Goal: Communication & Community: Answer question/provide support

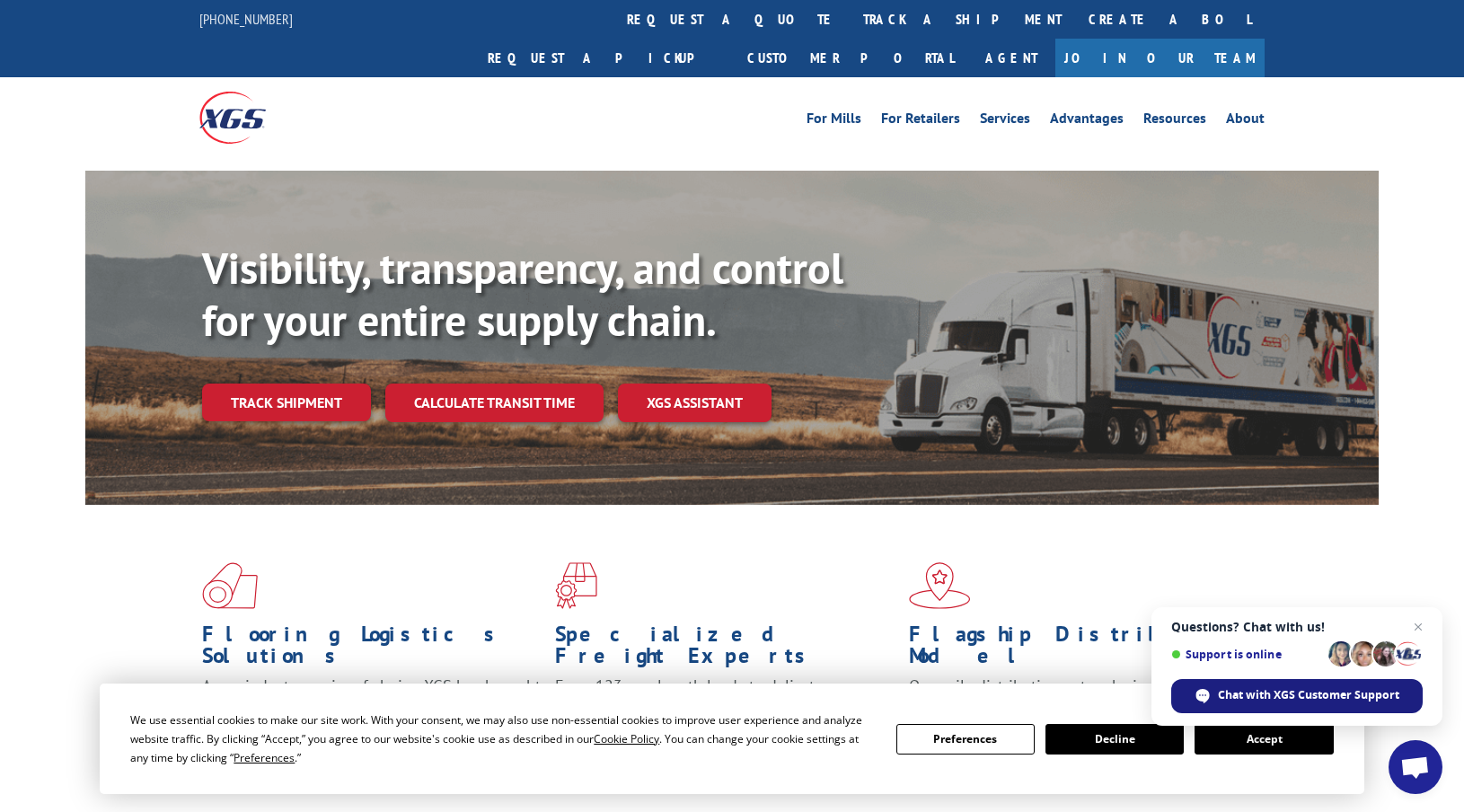
click at [1312, 701] on span "Chat with XGS Customer Support" at bounding box center [1308, 695] width 181 height 16
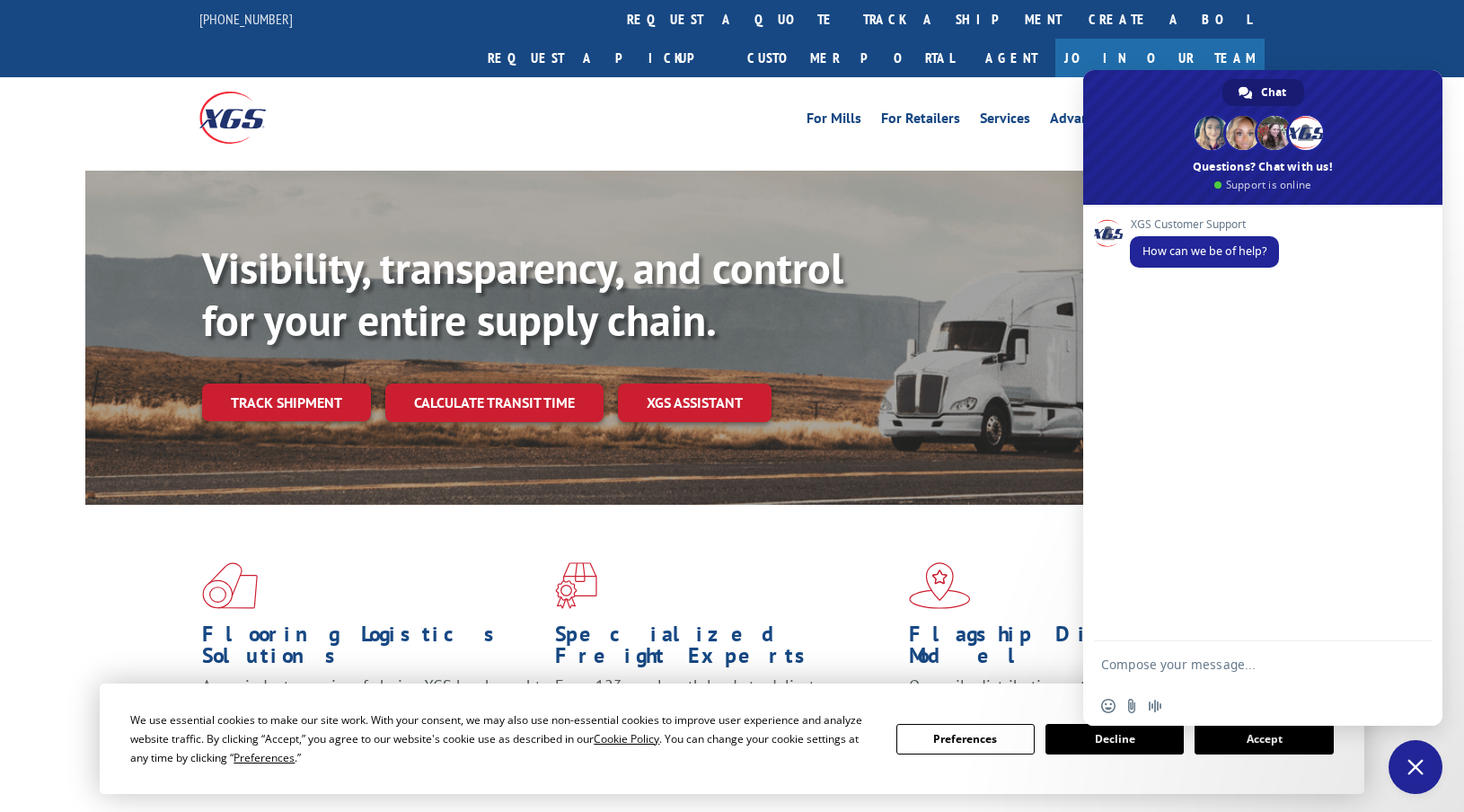
click at [1218, 664] on textarea "Compose your message..." at bounding box center [1244, 663] width 288 height 45
type textarea "hi"
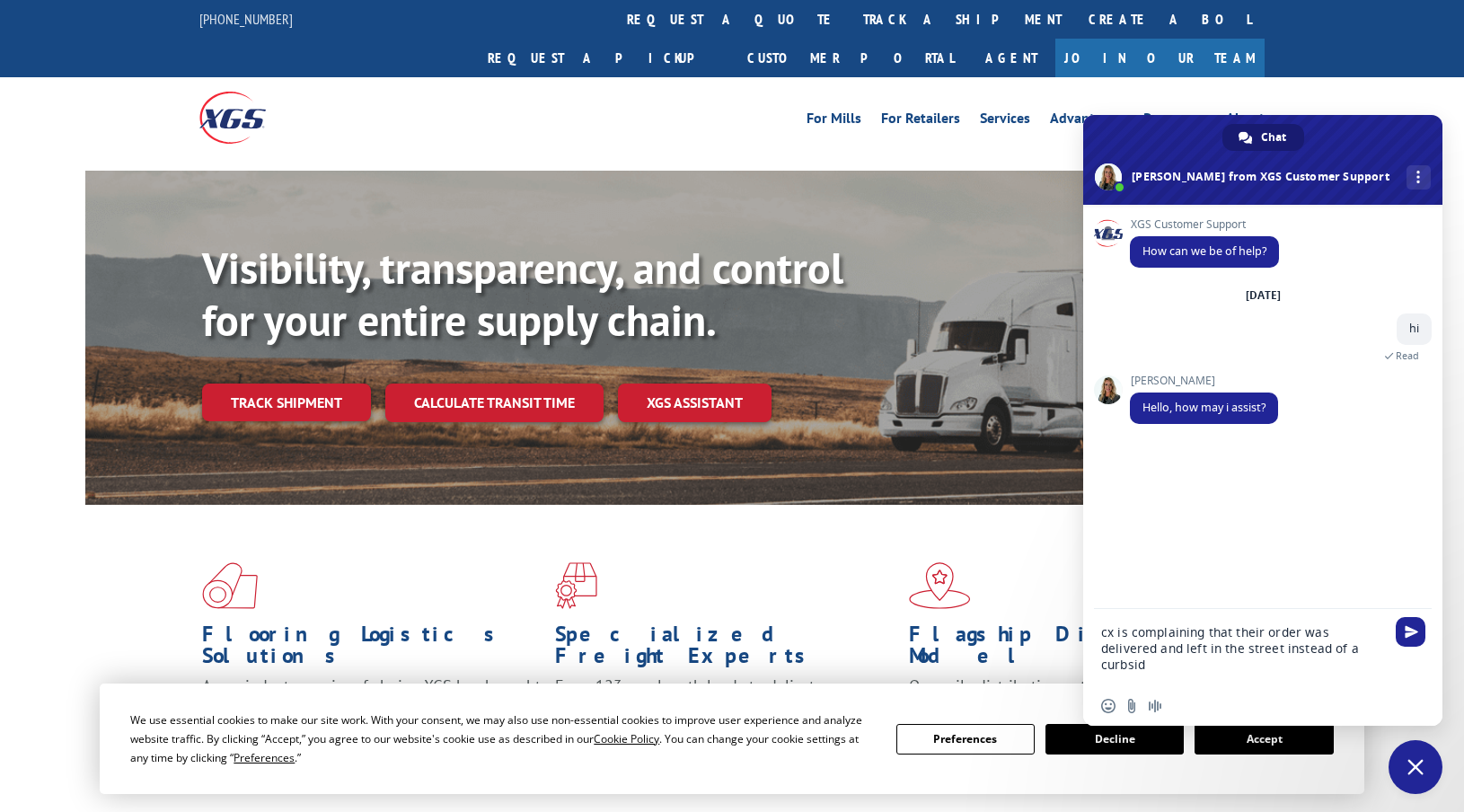
type textarea "cx is complaining that their order was delivered and left in the street instead…"
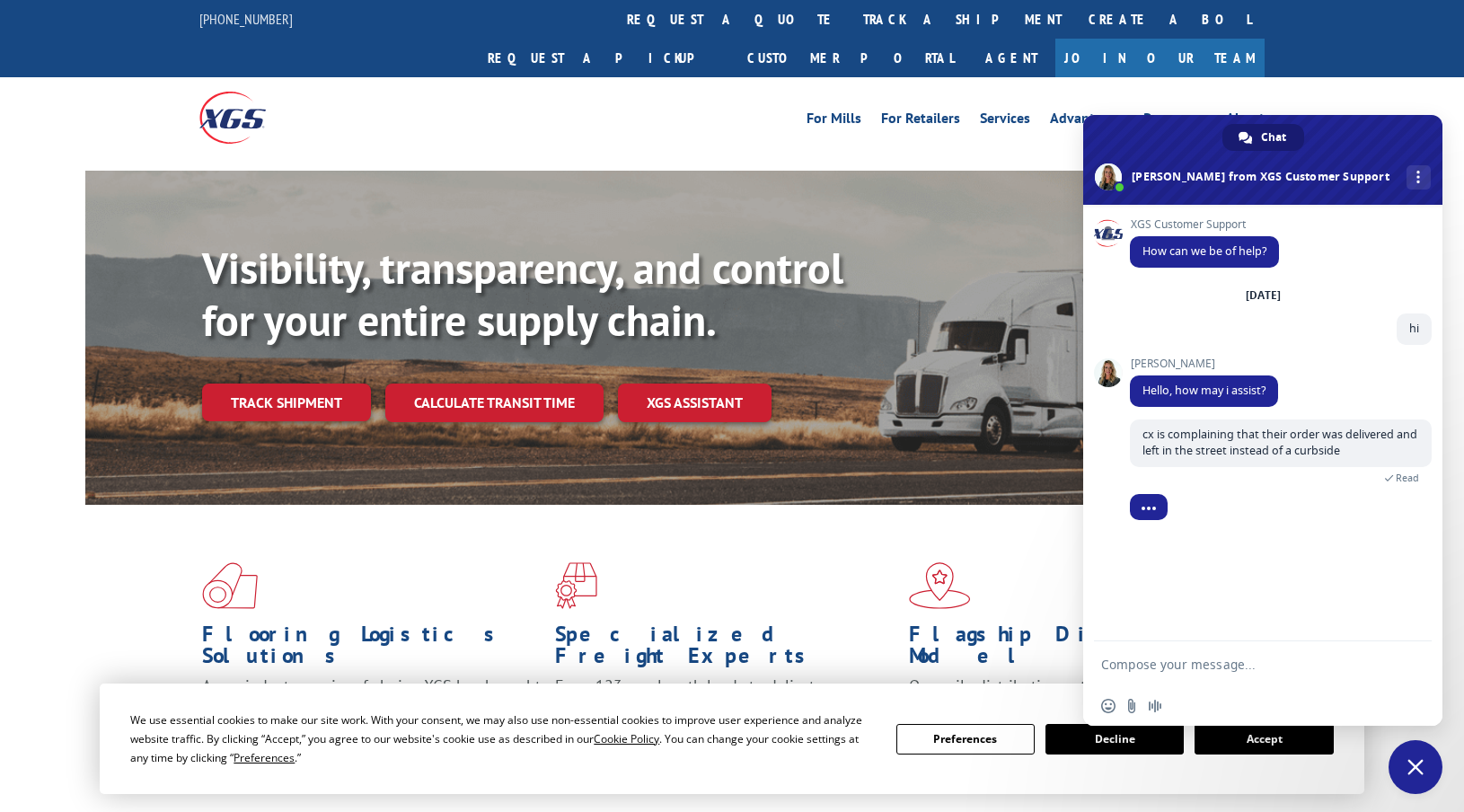
click at [1165, 663] on textarea "Compose your message..." at bounding box center [1244, 663] width 288 height 45
paste textarea "16944921"
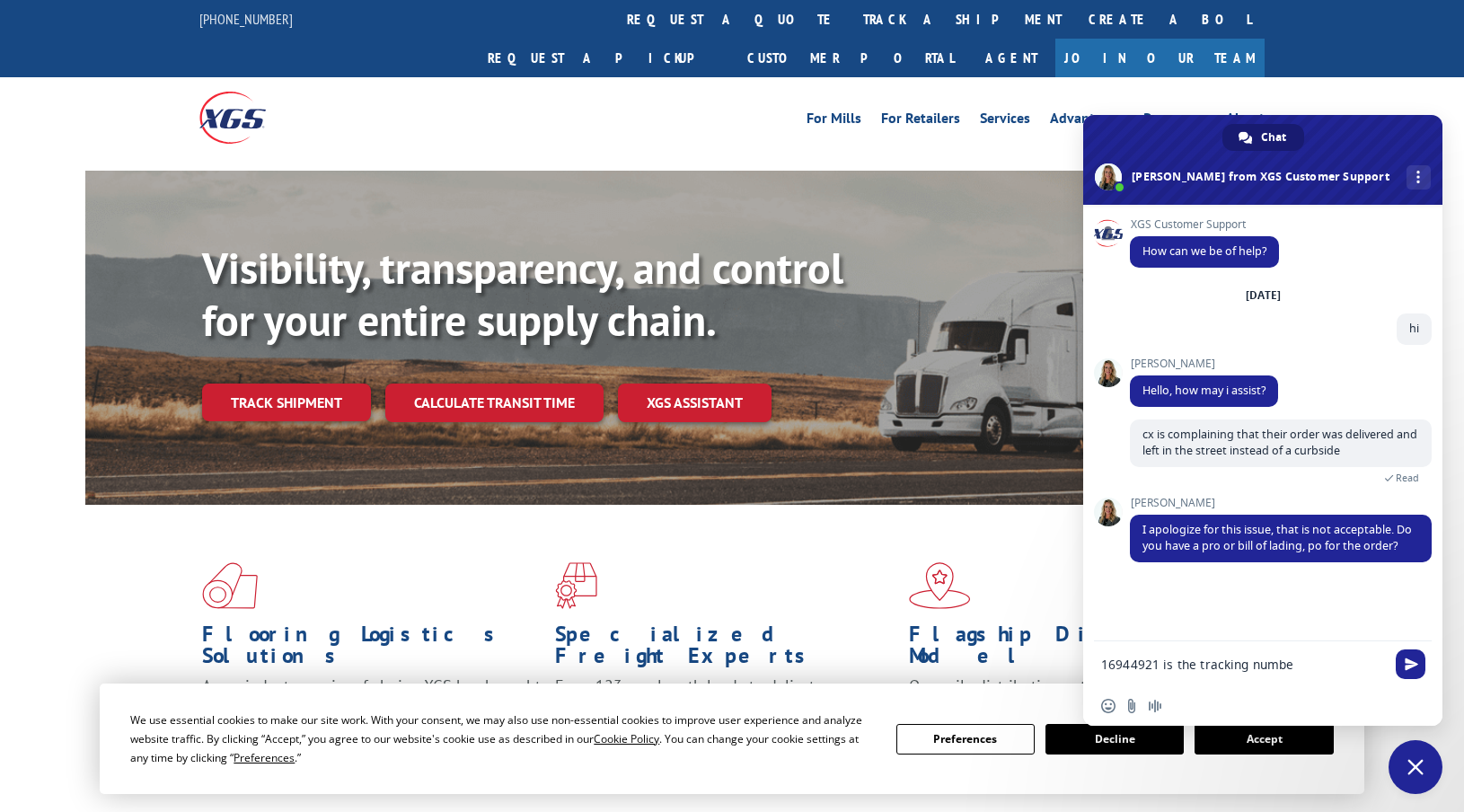
type textarea "16944921 is the tracking number"
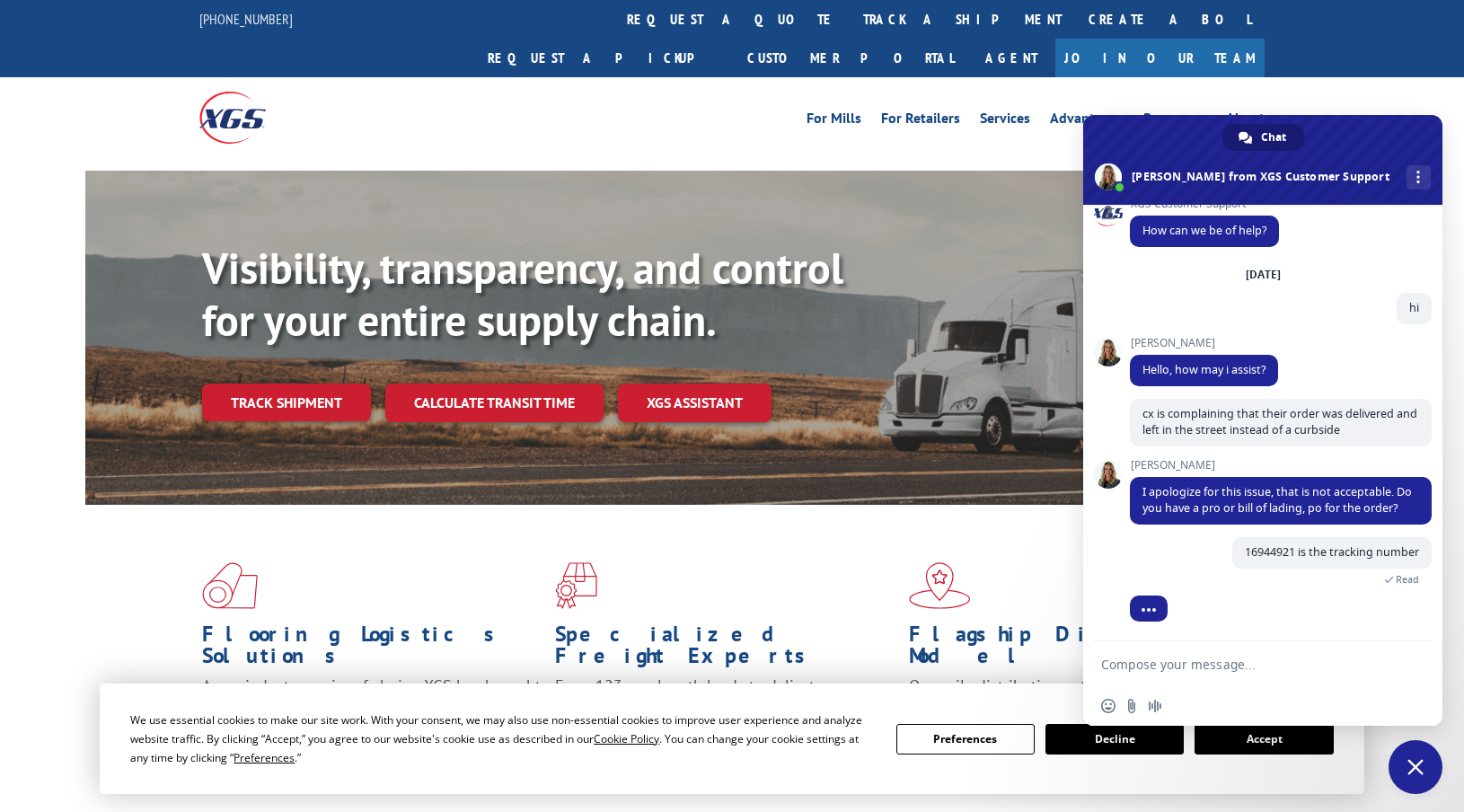
scroll to position [95, 0]
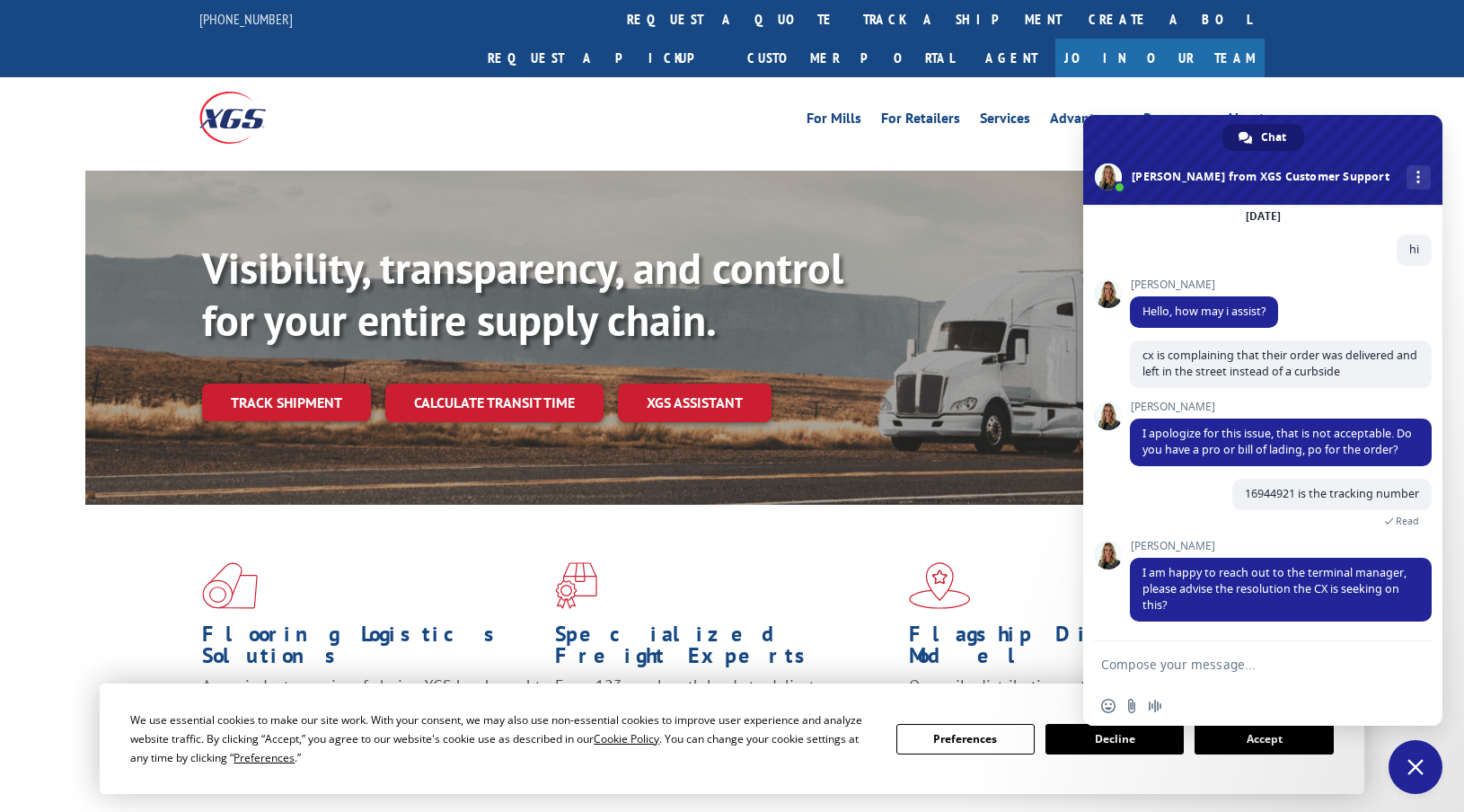
click at [1178, 645] on textarea "Compose your message..." at bounding box center [1244, 663] width 288 height 45
click at [1177, 672] on textarea "Compose your message..." at bounding box center [1244, 663] width 288 height 45
type textarea "yes"
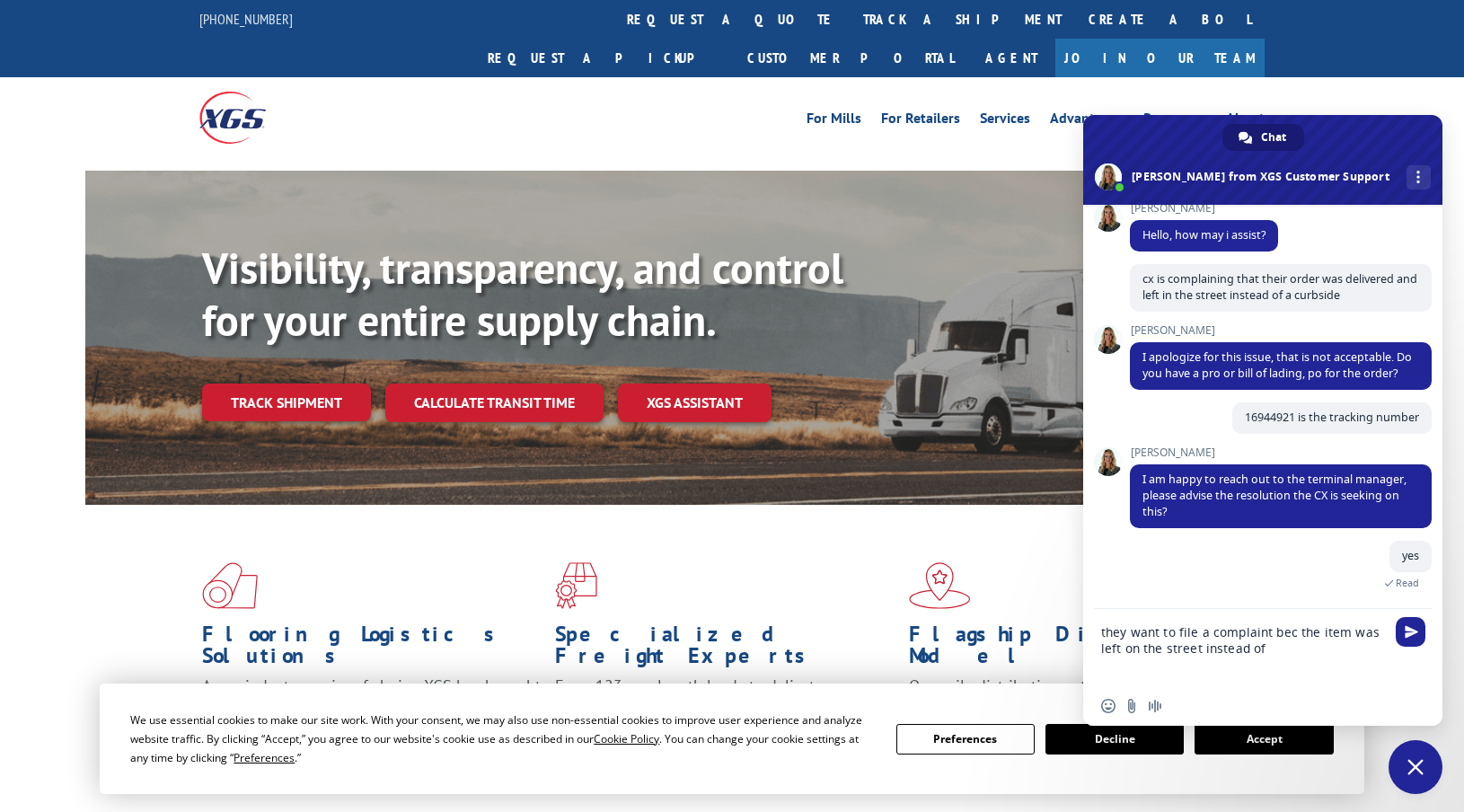
scroll to position [160, 0]
type textarea "they want to file a complaint bec the item was left on the street instead of a …"
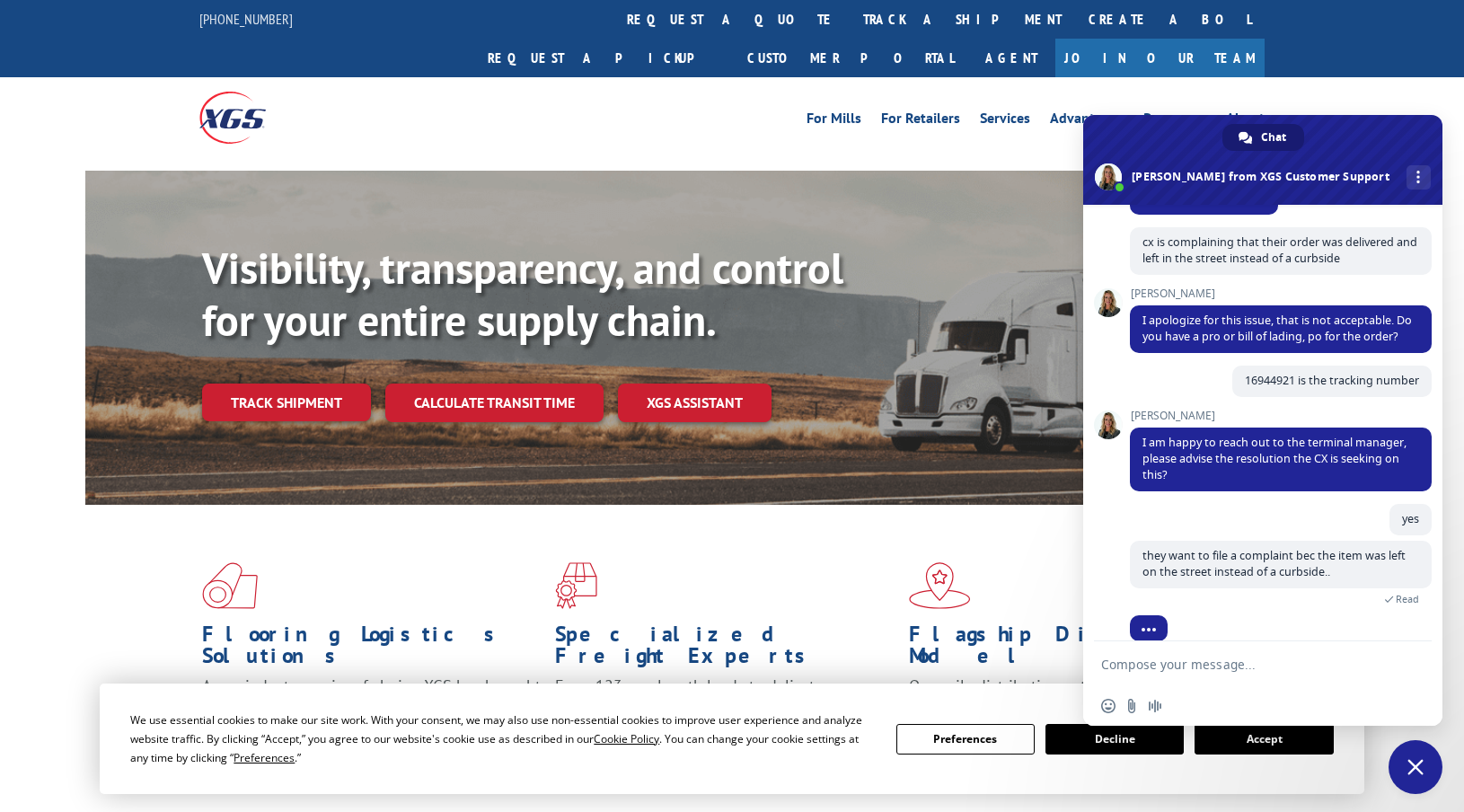
scroll to position [228, 0]
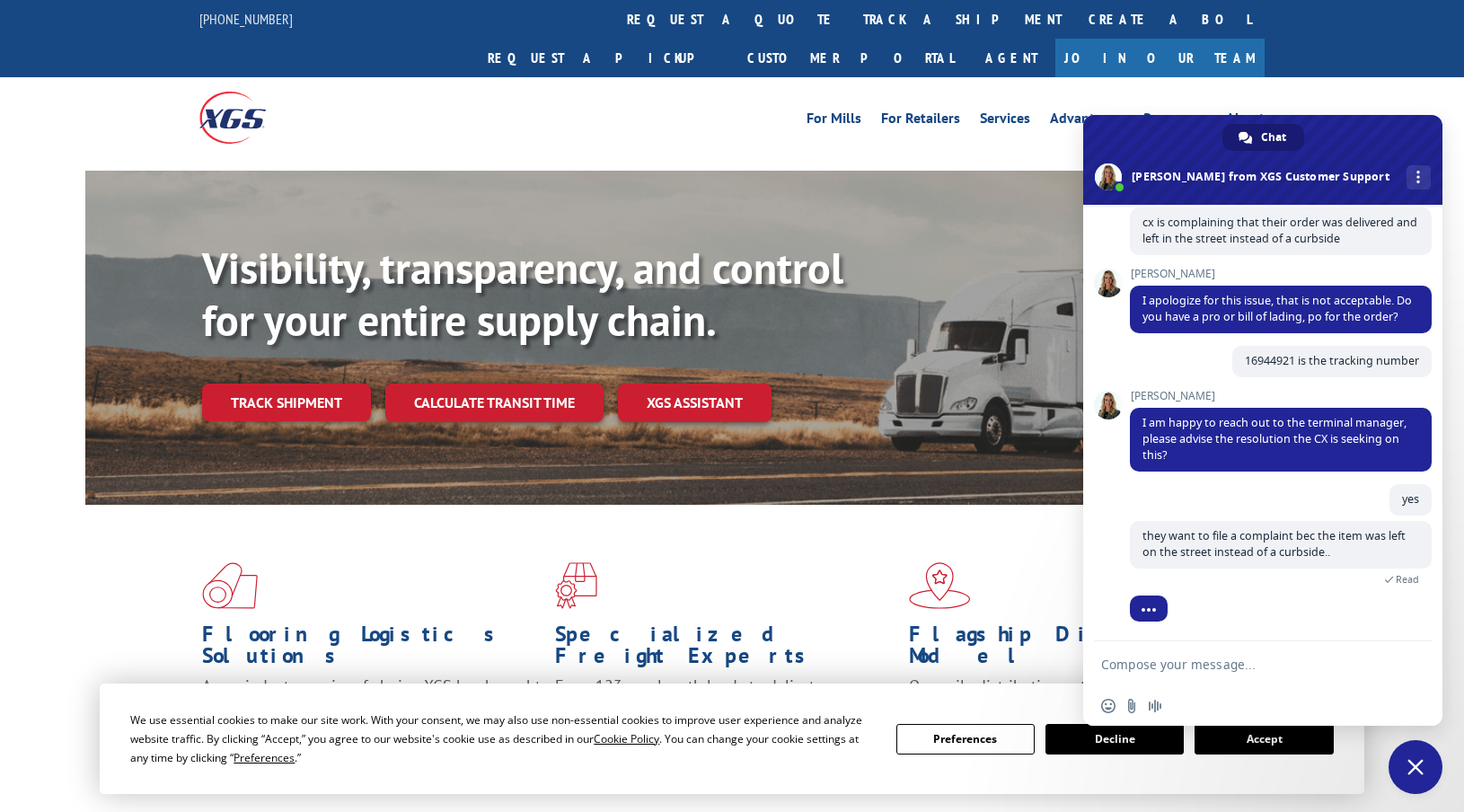
click at [1199, 668] on textarea "Compose your message..." at bounding box center [1244, 663] width 288 height 45
click at [1182, 662] on textarea "Compose your message..." at bounding box center [1244, 663] width 288 height 45
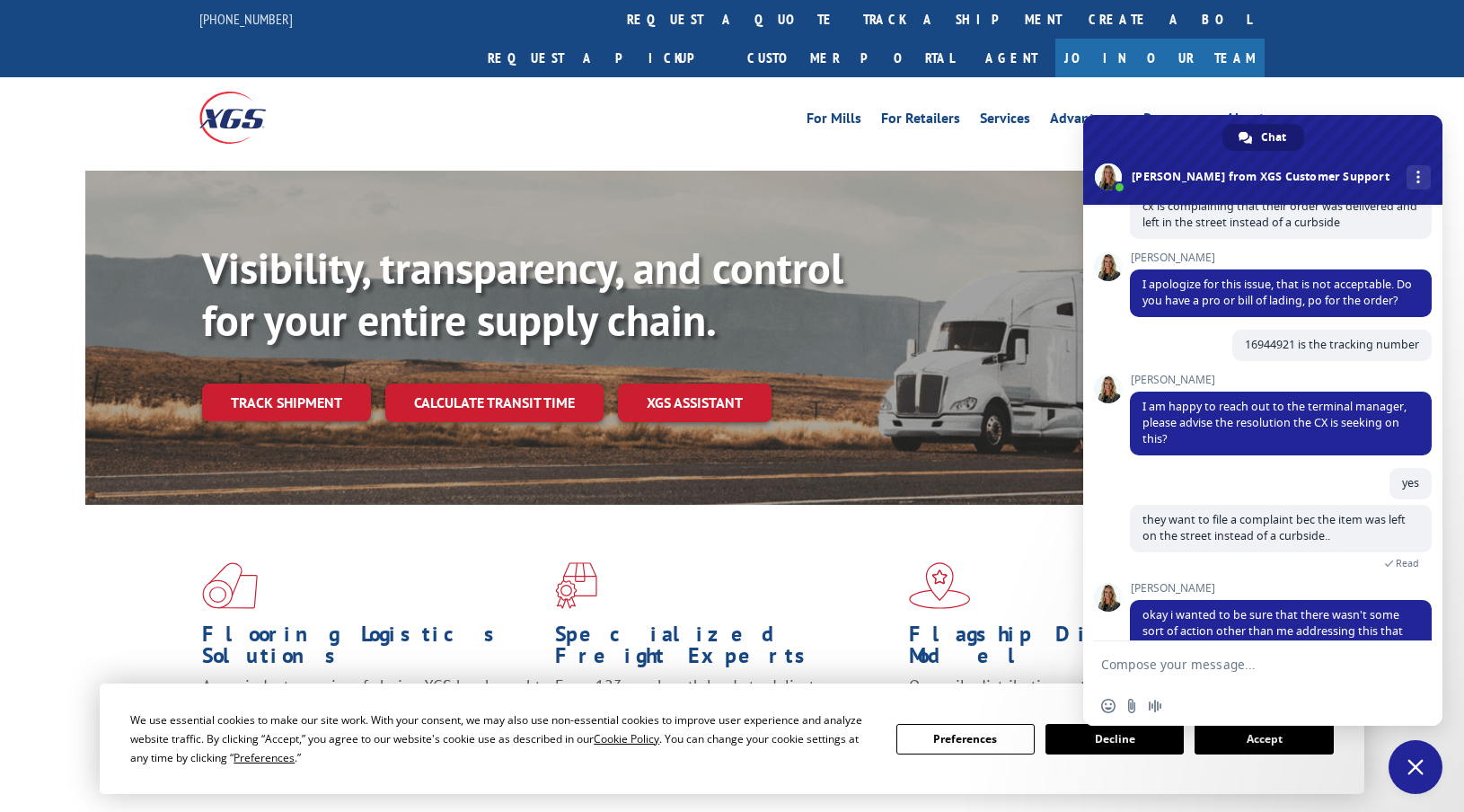
scroll to position [335, 0]
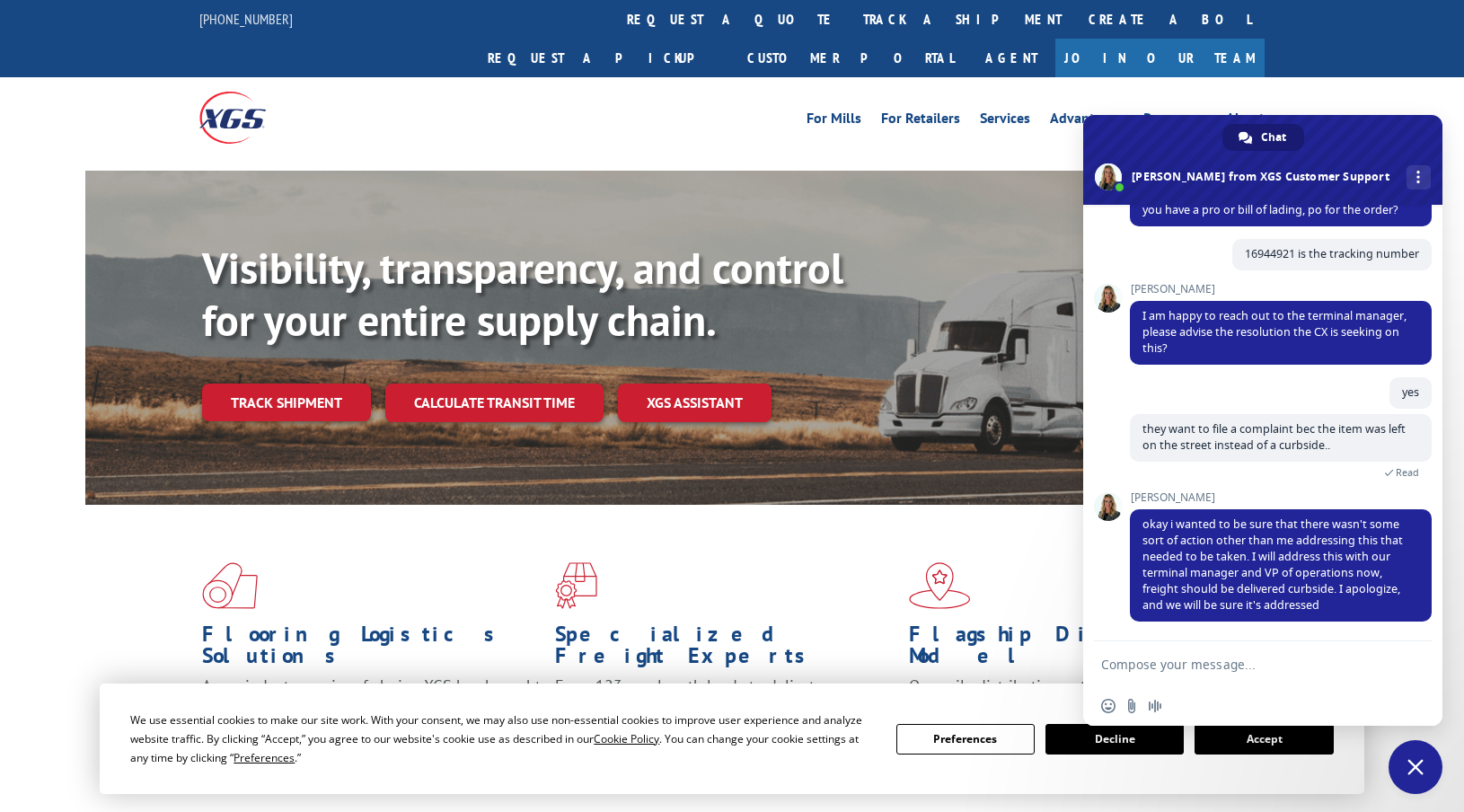
click at [1206, 645] on textarea "Compose your message..." at bounding box center [1244, 663] width 288 height 45
click at [1195, 664] on textarea "Compose your message..." at bounding box center [1244, 663] width 288 height 45
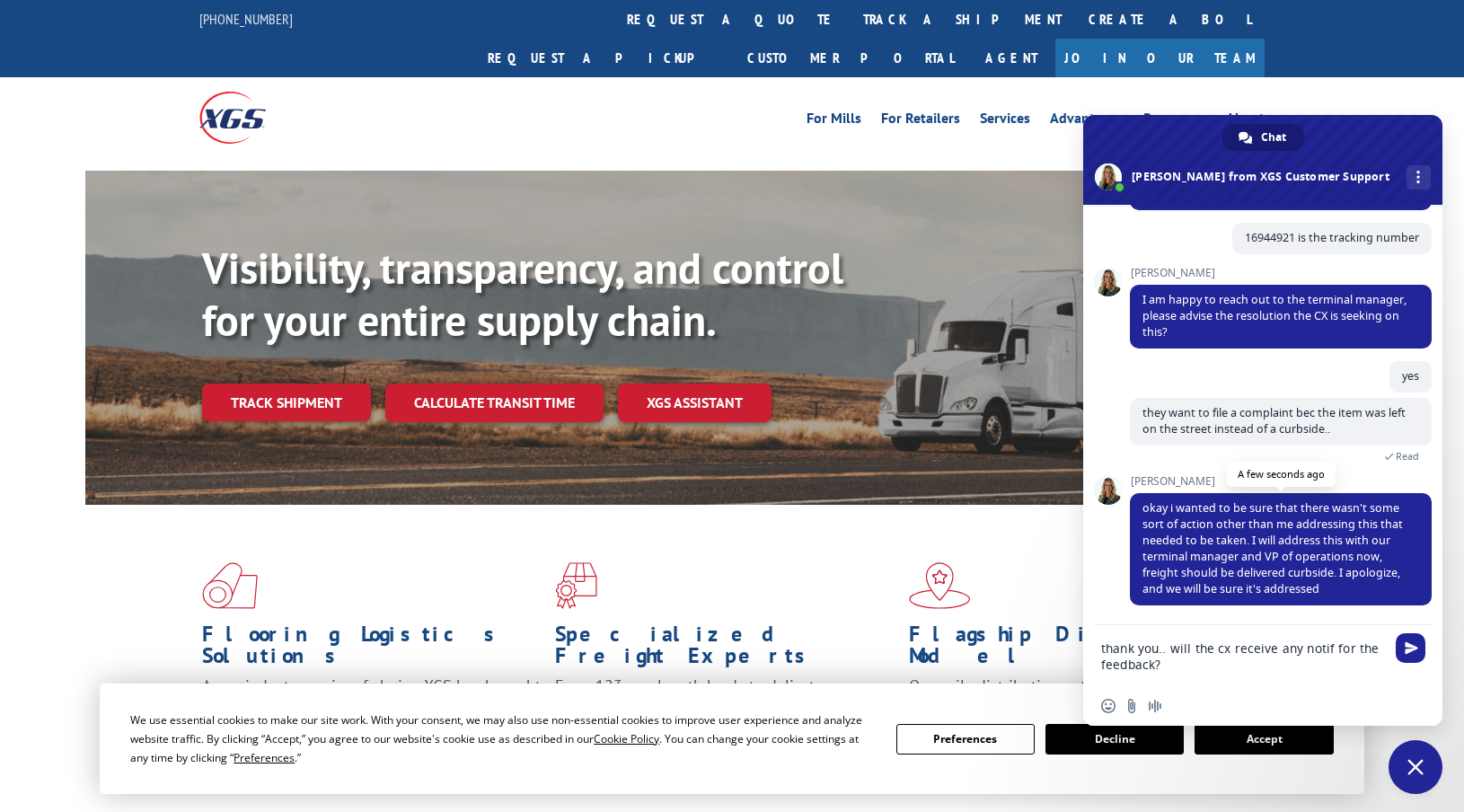
type textarea "thank you.. will the cx receive any notif for the feedback?"
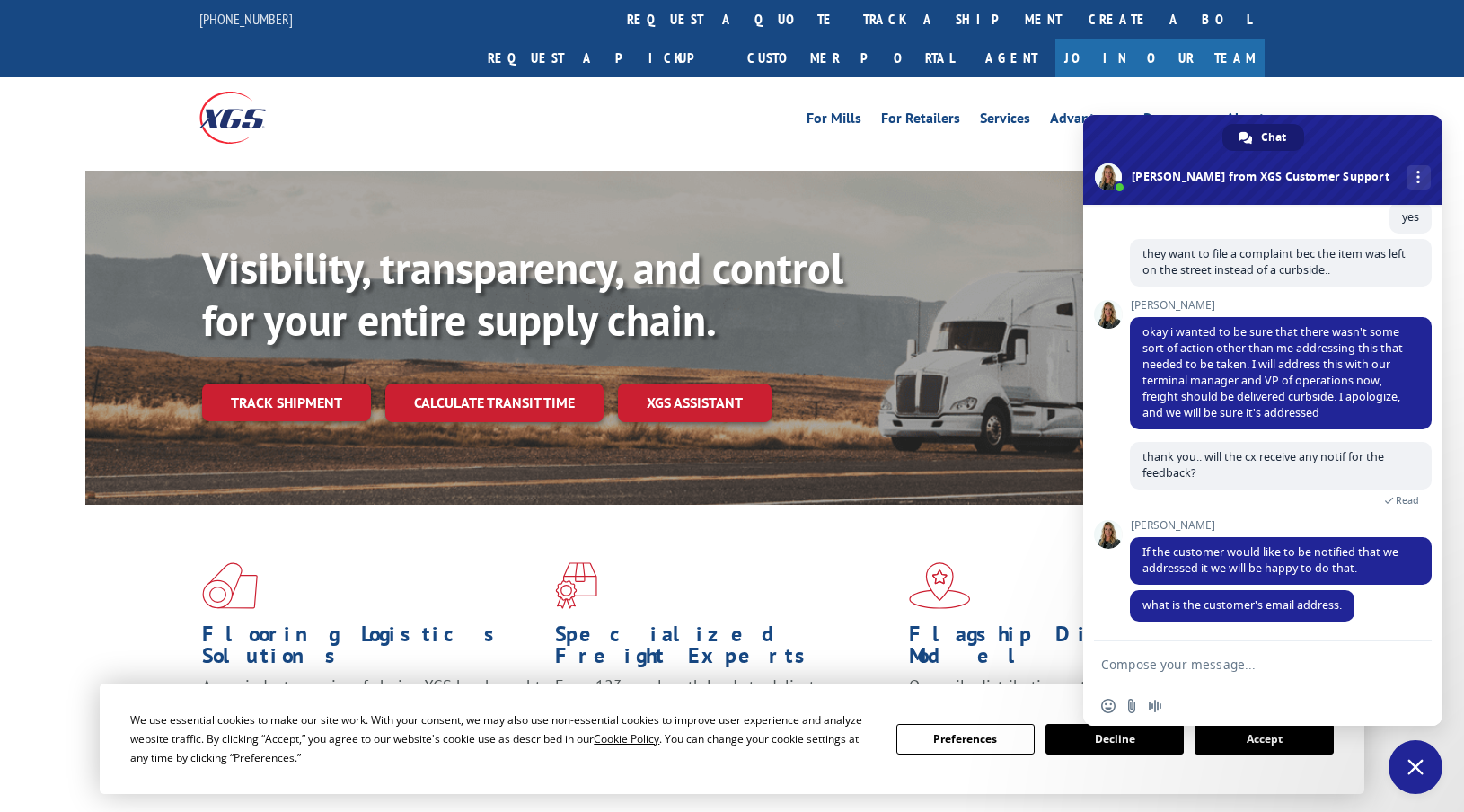
scroll to position [510, 0]
click at [1202, 672] on textarea "Compose your message..." at bounding box center [1244, 663] width 288 height 45
click at [1208, 658] on textarea "Compose your message..." at bounding box center [1244, 663] width 288 height 45
paste textarea "[EMAIL_ADDRESS][DOMAIN_NAME]"
type textarea "[EMAIL_ADDRESS][DOMAIN_NAME]"
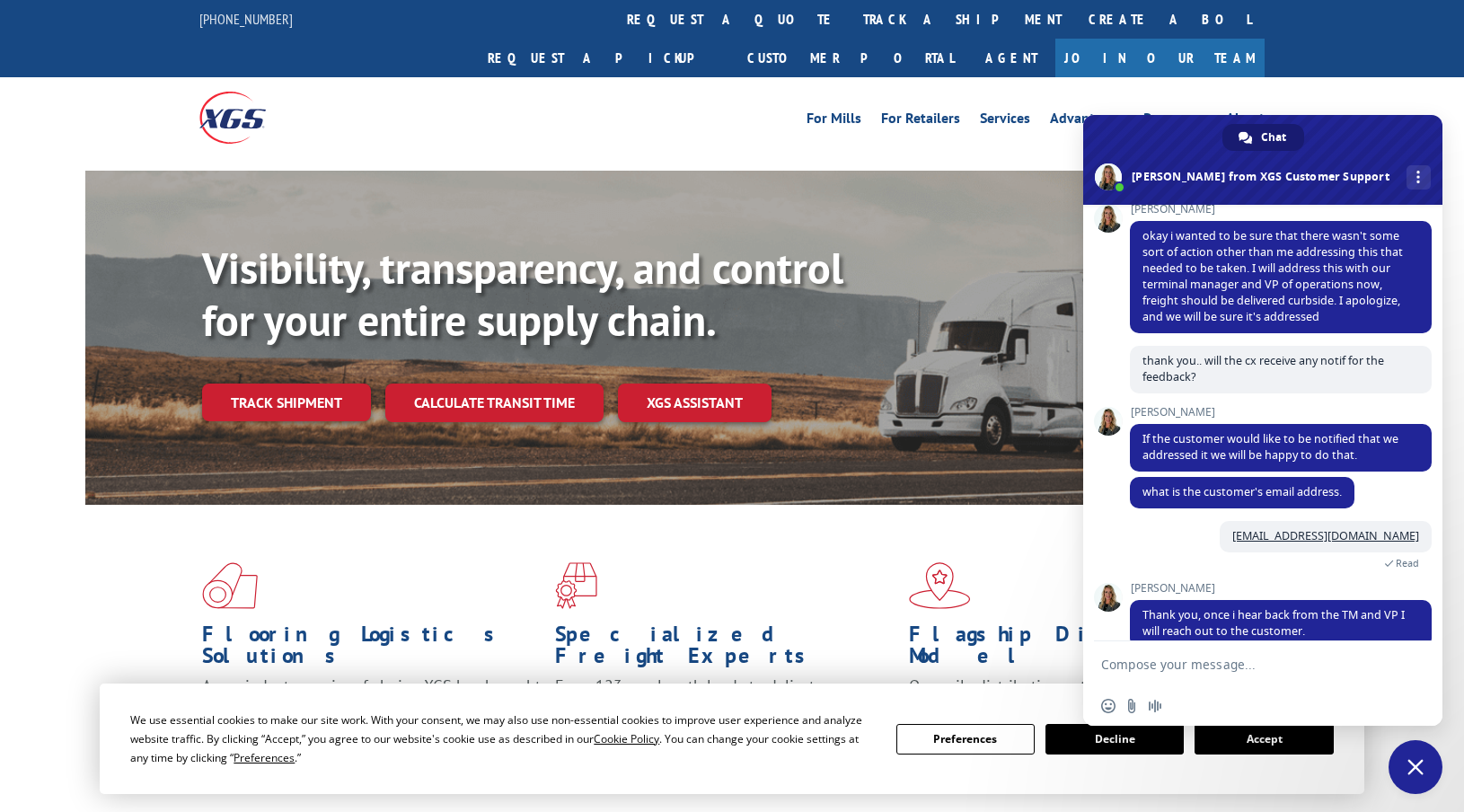
scroll to position [632, 0]
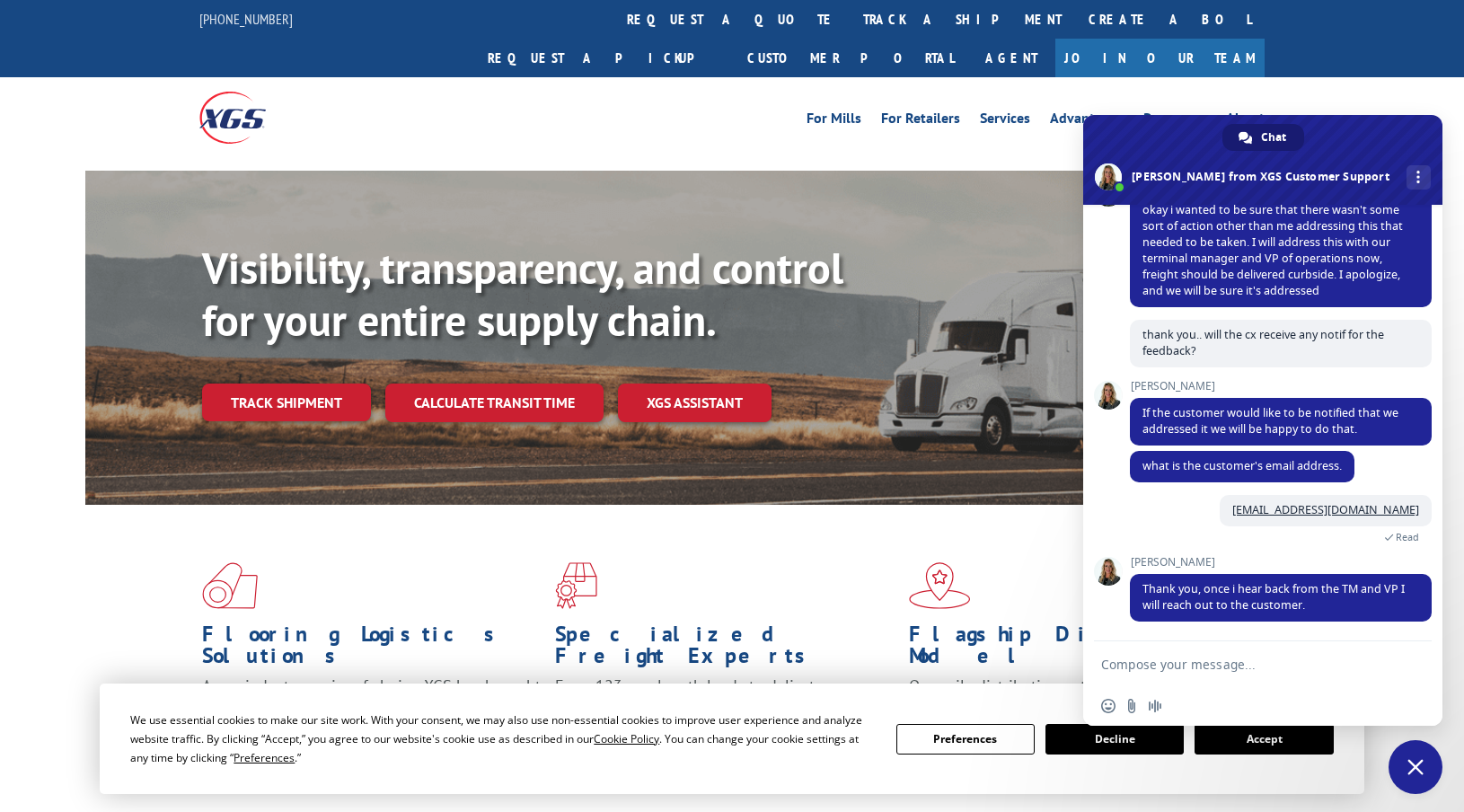
click at [1185, 660] on textarea "Compose your message..." at bounding box center [1244, 663] width 288 height 45
click at [1259, 665] on textarea "Compose your message..." at bounding box center [1244, 663] width 288 height 45
type textarea "t"
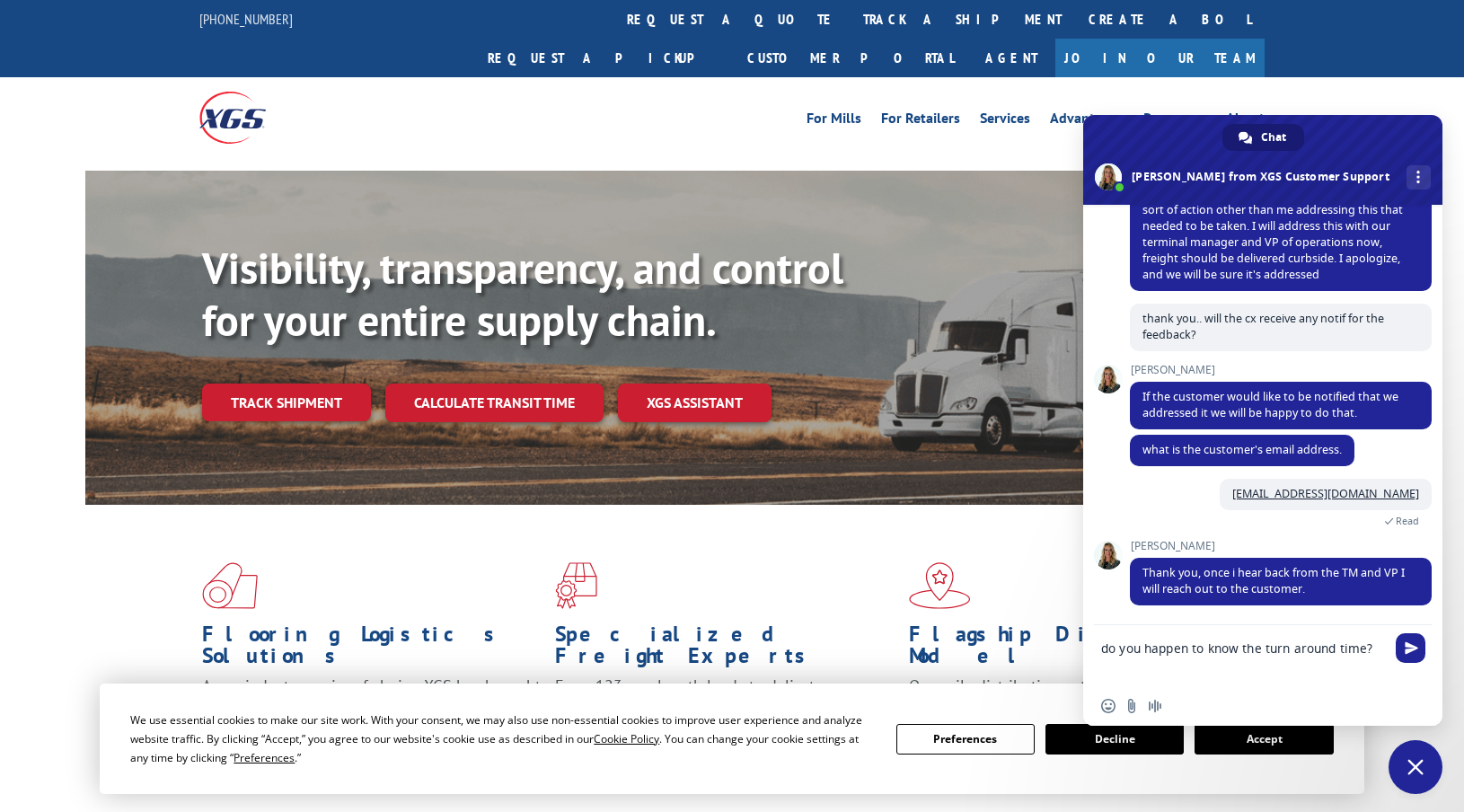
type textarea "do you happen to know the turn around time?"
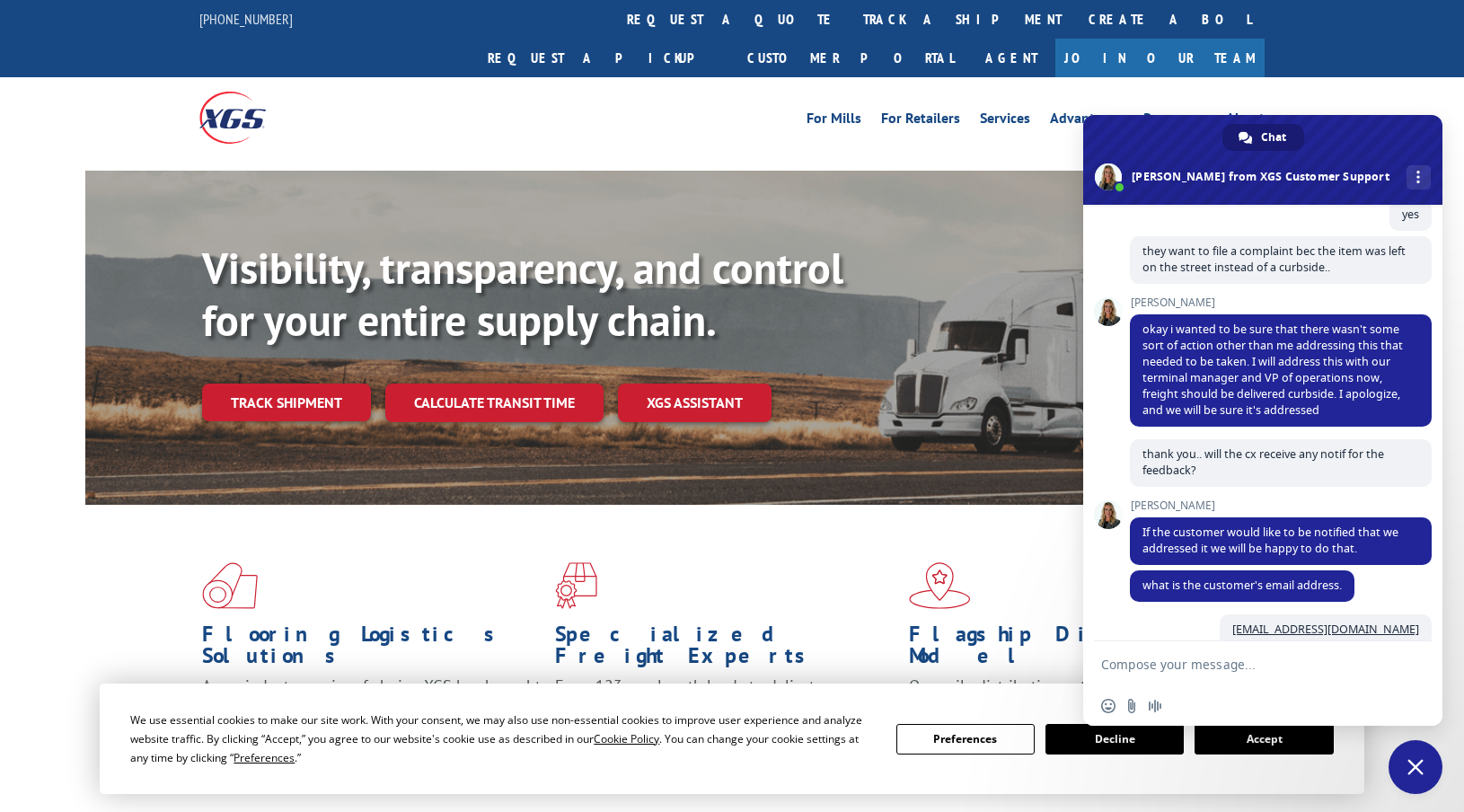
scroll to position [712, 0]
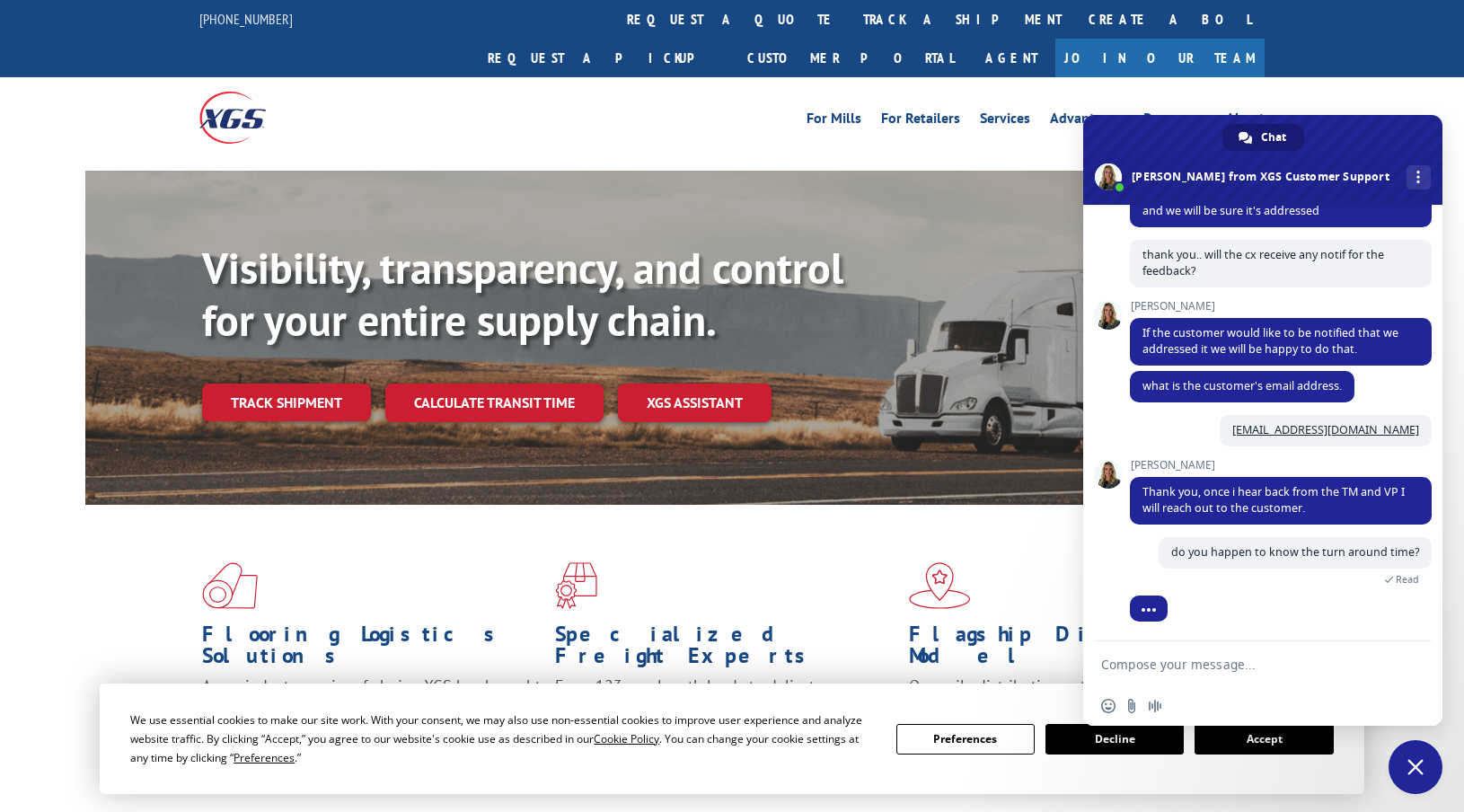
click at [1278, 611] on div at bounding box center [1280, 608] width 302 height 26
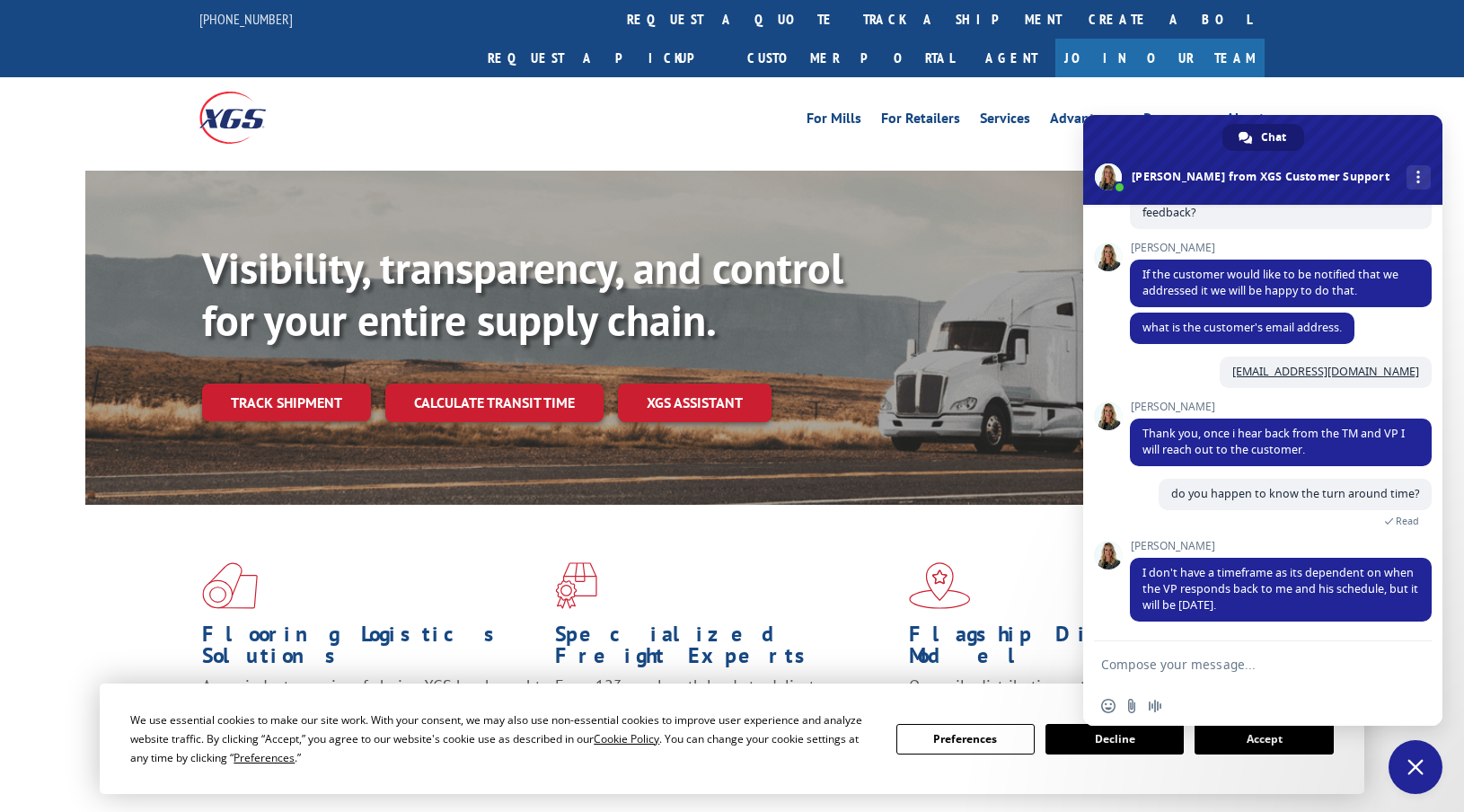
click at [1200, 663] on textarea "Compose your message..." at bounding box center [1244, 663] width 288 height 45
click at [1182, 673] on textarea "Compose your message..." at bounding box center [1244, 663] width 288 height 45
drag, startPoint x: 1146, startPoint y: 570, endPoint x: 1329, endPoint y: 629, distance: 192.3
click at [1367, 619] on span "I don't have a timeframe as its dependent on when the VP responds back to me an…" at bounding box center [1280, 589] width 302 height 63
click at [1315, 641] on div at bounding box center [1262, 663] width 359 height 45
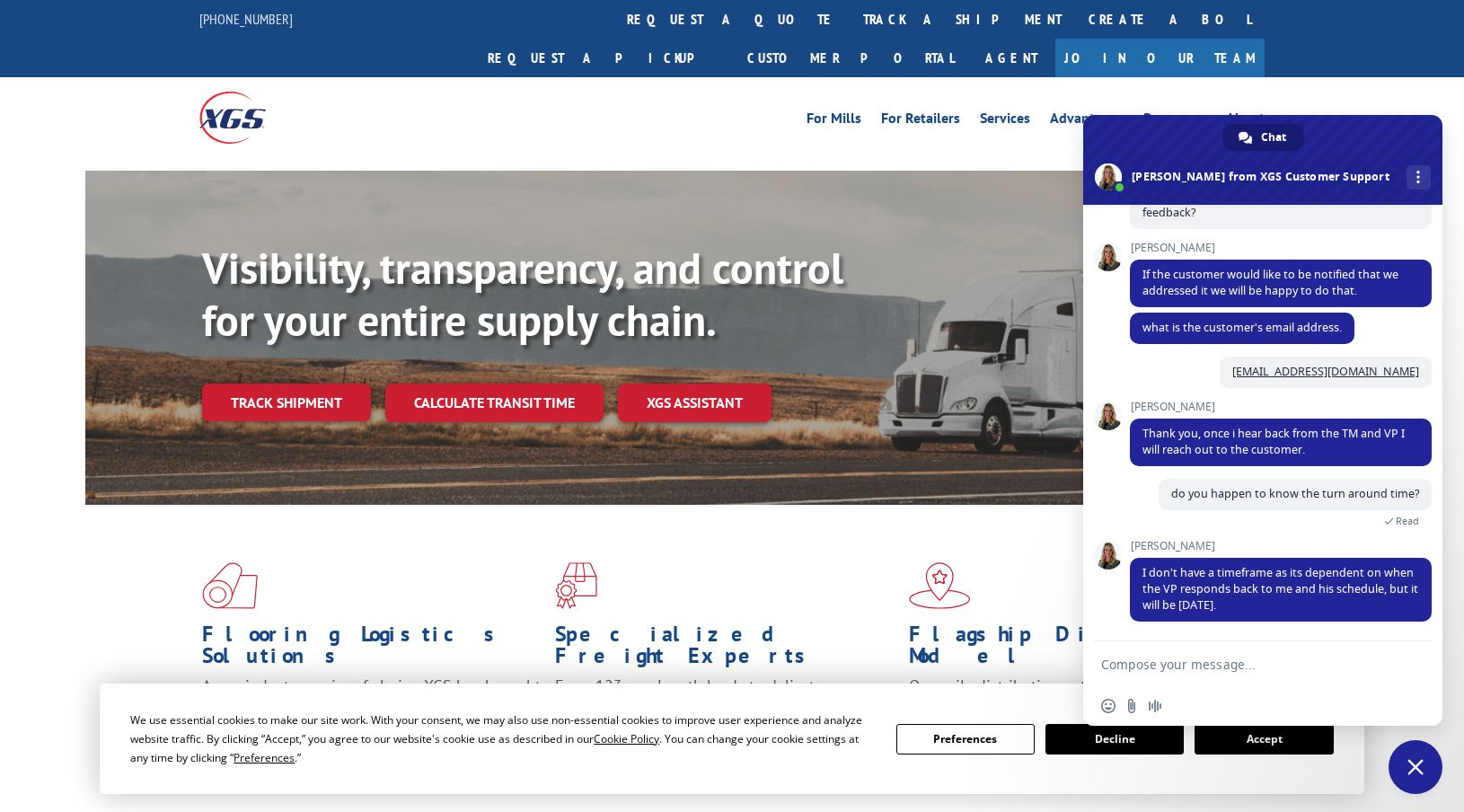
click at [1256, 661] on textarea "Compose your message..." at bounding box center [1244, 663] width 288 height 45
type textarea "ok thanks"
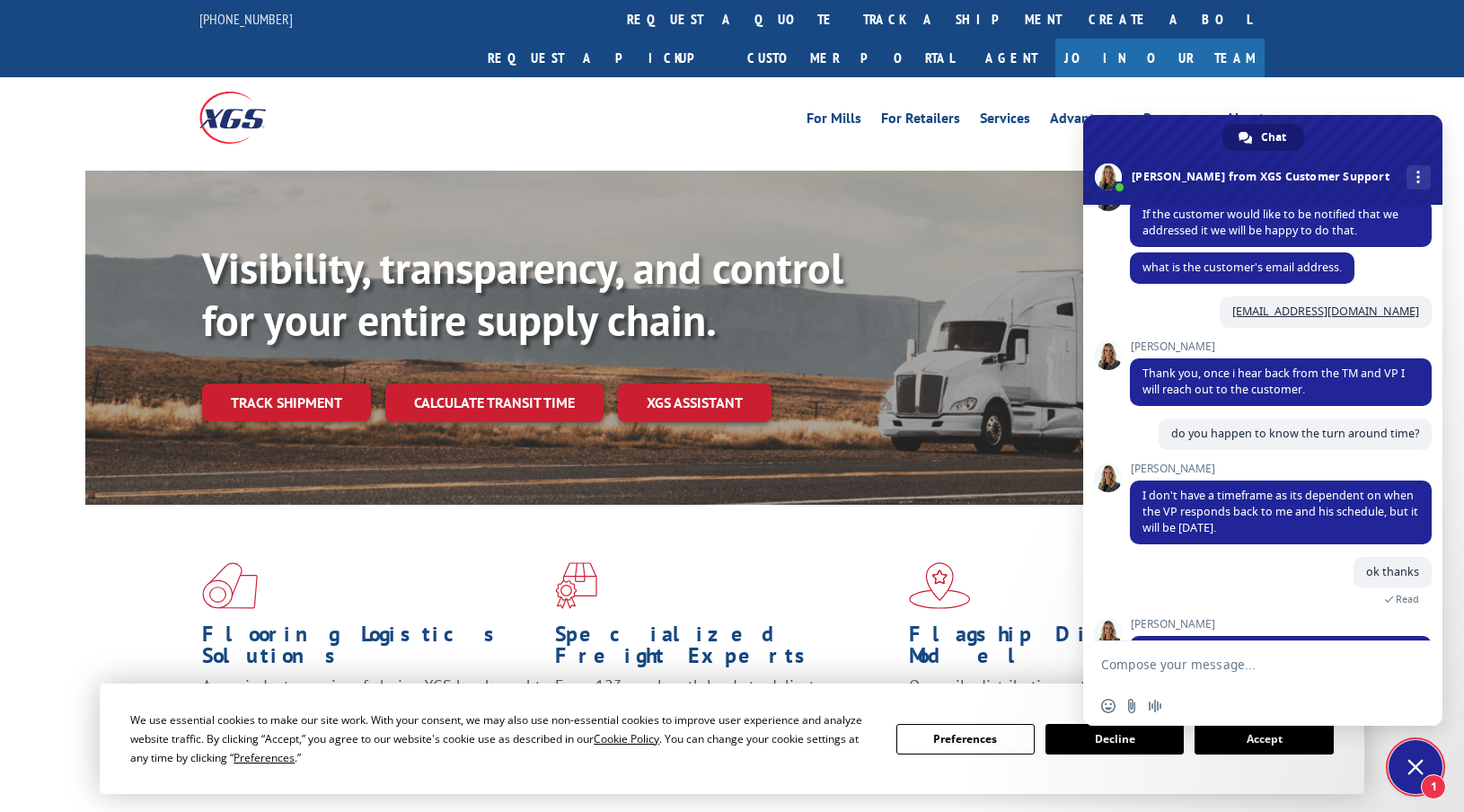
scroll to position [893, 0]
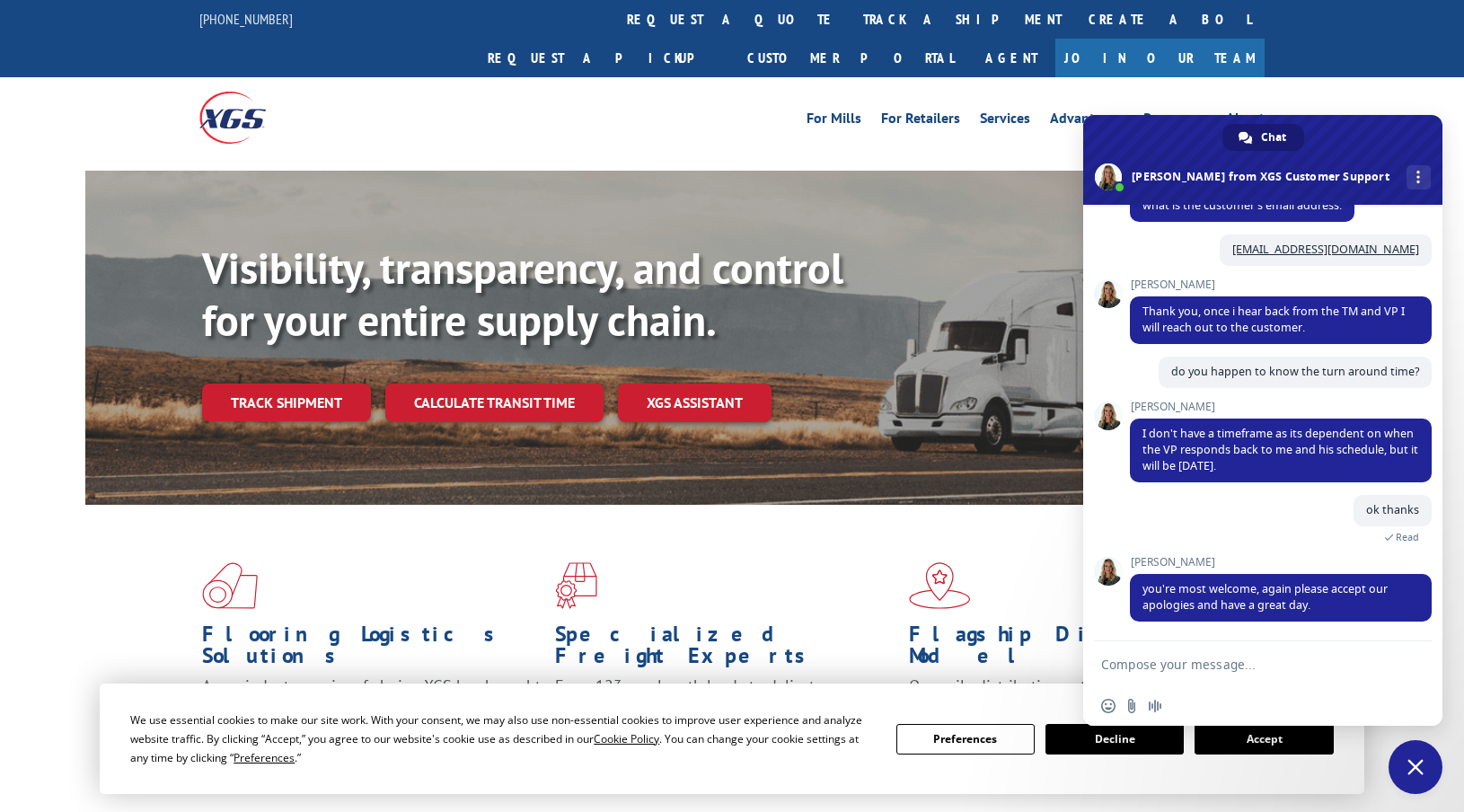
click at [1239, 650] on textarea "Compose your message..." at bounding box center [1244, 663] width 288 height 45
type textarea "thanks"
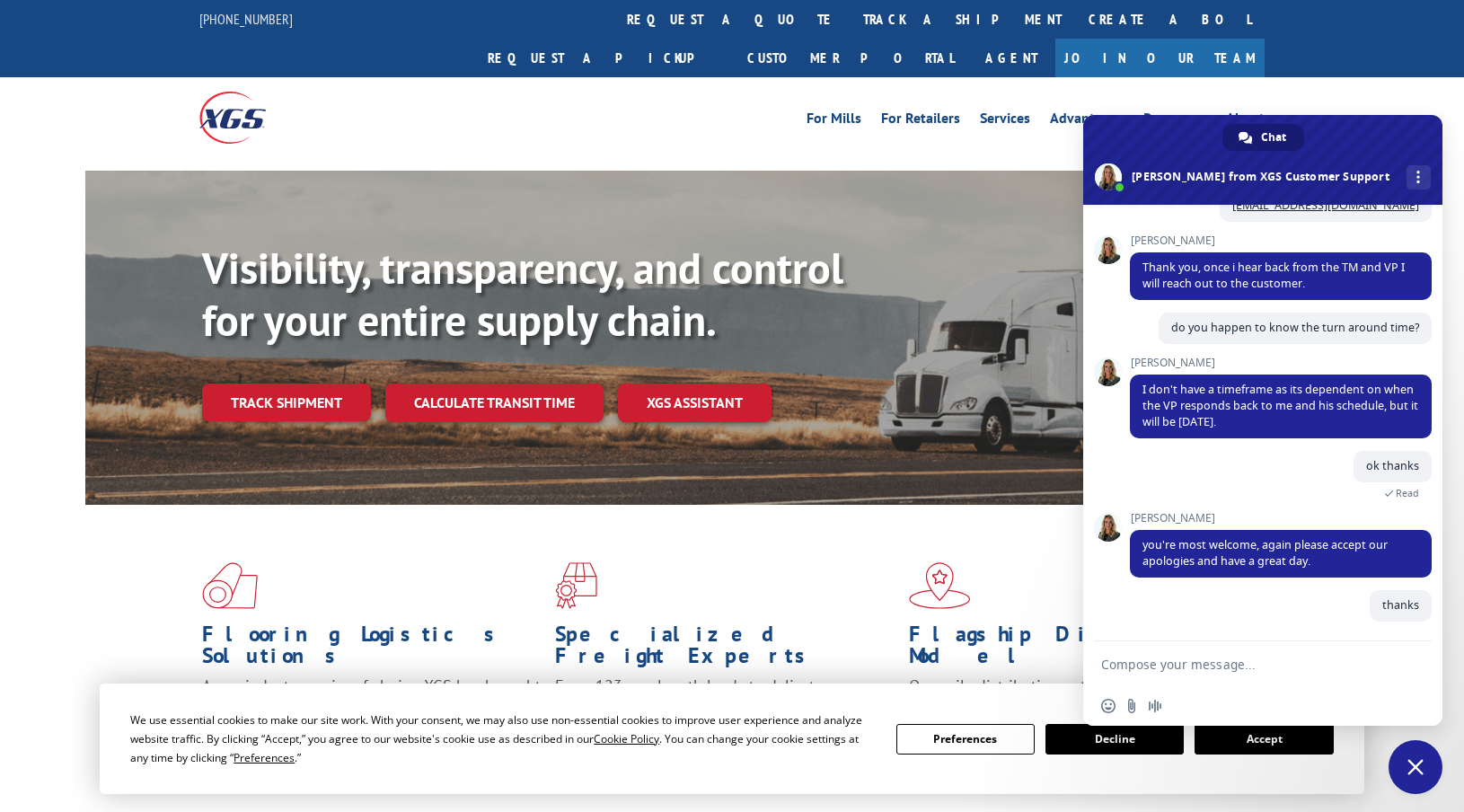
scroll to position [937, 0]
